Goal: Transaction & Acquisition: Purchase product/service

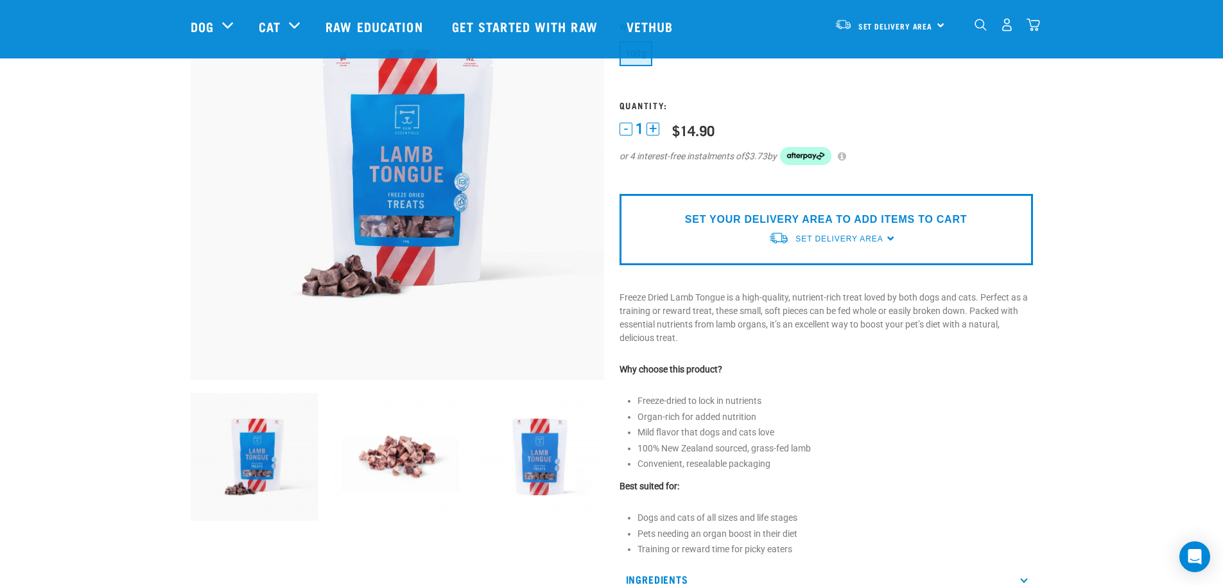
scroll to position [128, 0]
click at [398, 453] on img at bounding box center [397, 456] width 128 height 128
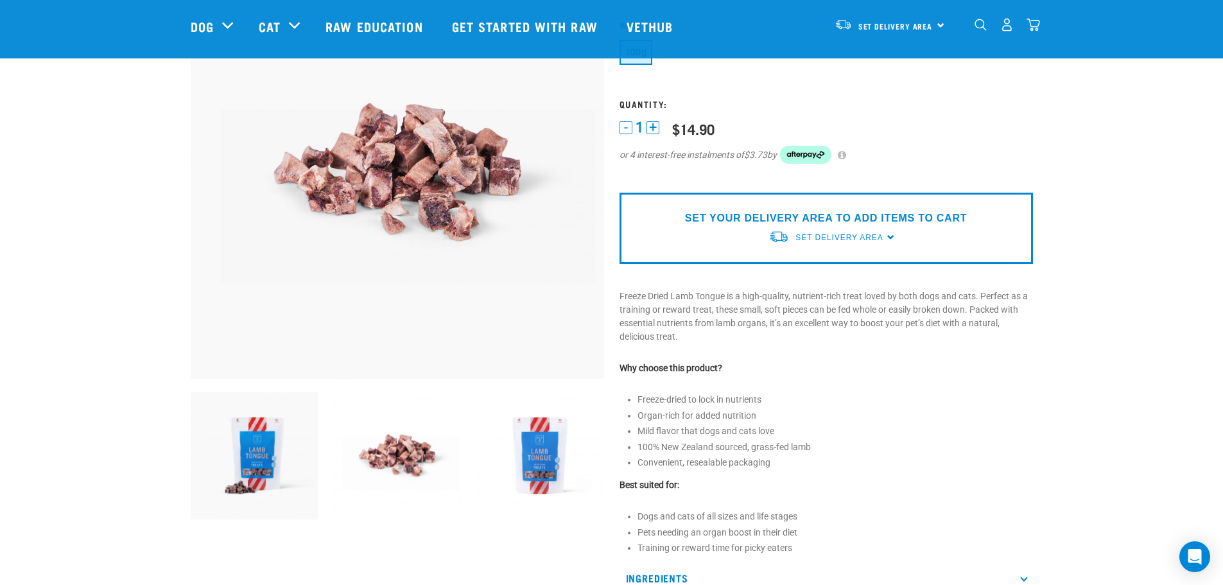
click at [505, 465] on img at bounding box center [540, 456] width 128 height 128
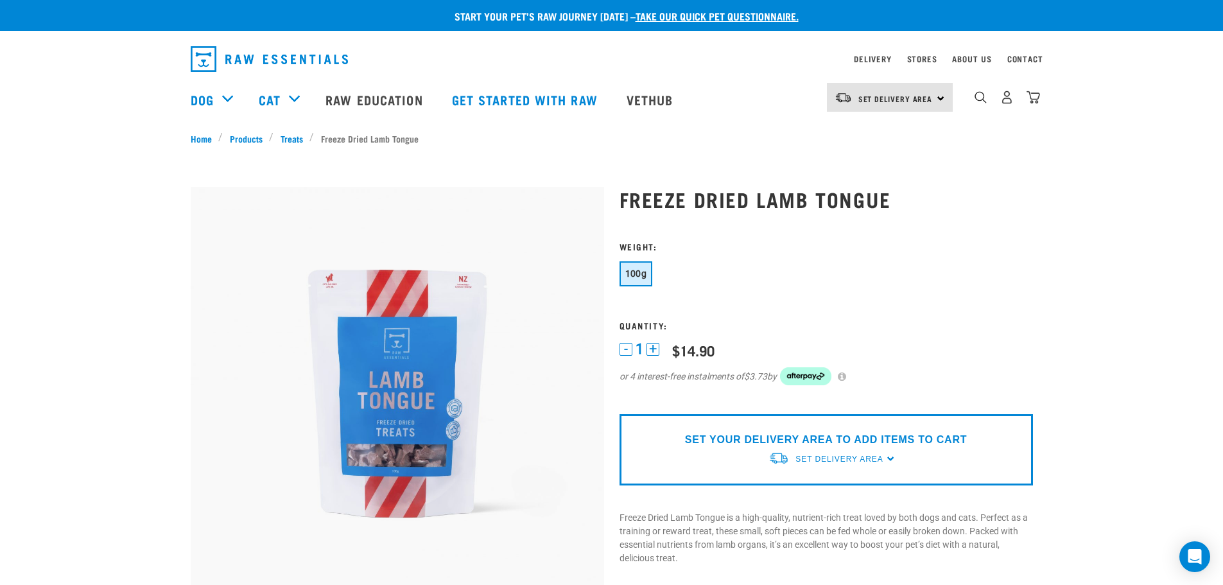
scroll to position [0, 0]
